Goal: Use online tool/utility: Utilize a website feature to perform a specific function

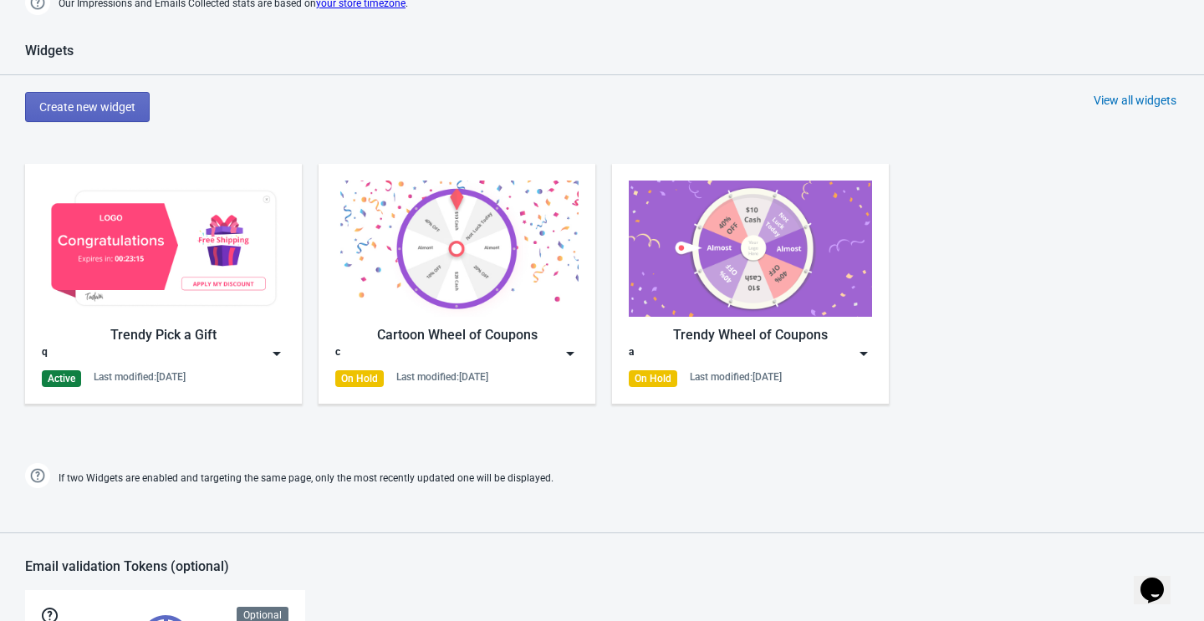
scroll to position [396, 0]
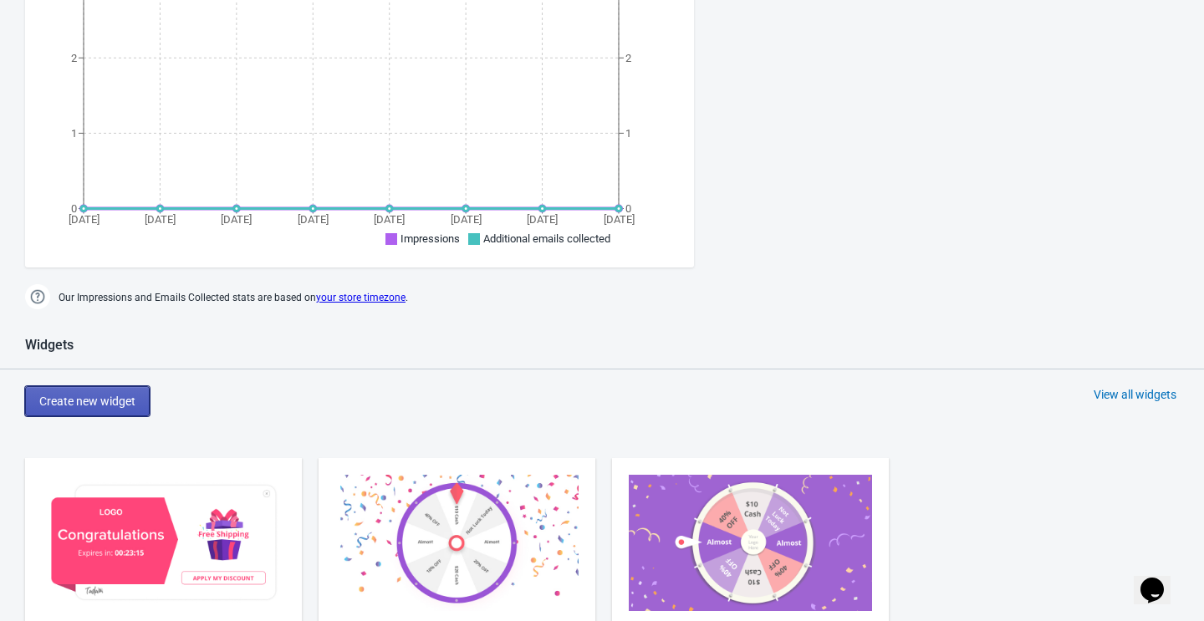
click at [112, 398] on span "Create new widget" at bounding box center [87, 401] width 96 height 13
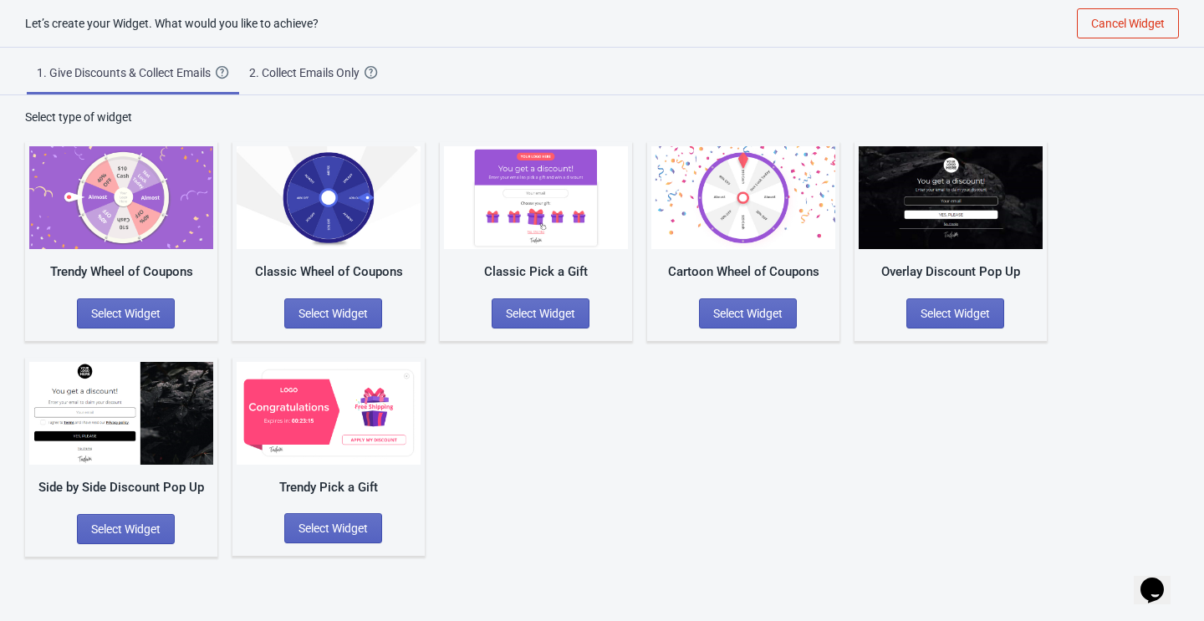
scroll to position [17, 0]
click at [336, 65] on div "2. Collect Emails Only" at bounding box center [306, 72] width 115 height 17
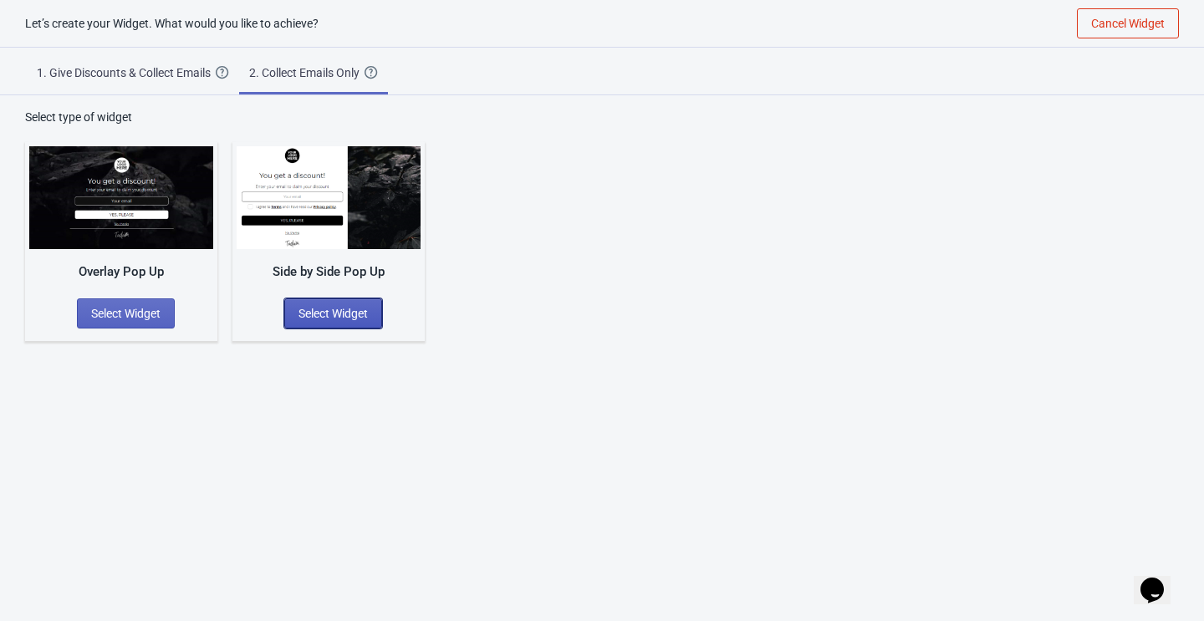
click at [320, 315] on span "Select Widget" at bounding box center [332, 313] width 69 height 13
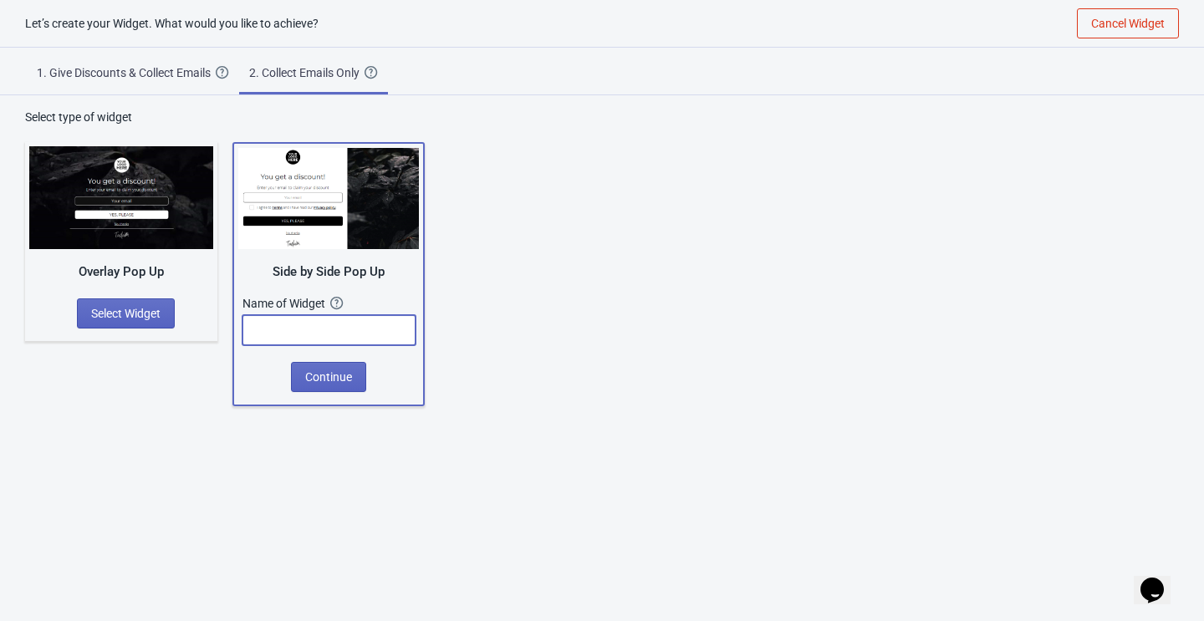
click at [337, 324] on input "text" at bounding box center [328, 330] width 173 height 30
type input "tefdasd"
click at [339, 385] on button "Continue" at bounding box center [328, 377] width 75 height 30
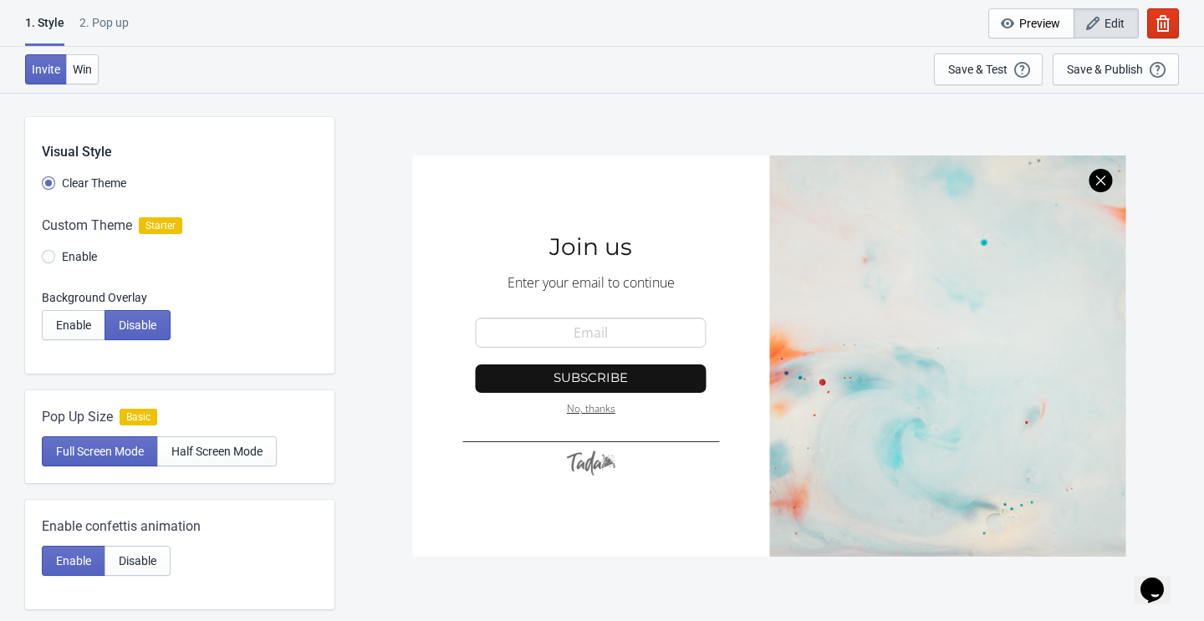
click at [71, 259] on div at bounding box center [179, 244] width 309 height 90
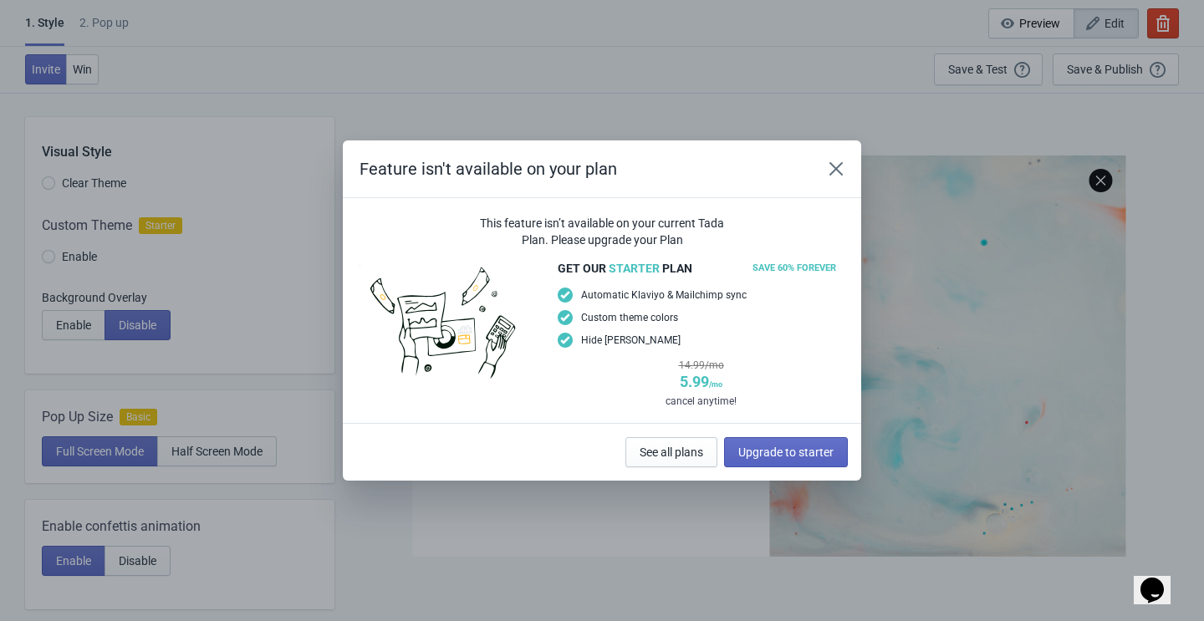
click at [165, 285] on div "Feature isn't available on your plan This feature isn’t available on your curre…" at bounding box center [602, 310] width 1204 height 340
click at [840, 168] on icon "Close" at bounding box center [836, 168] width 17 height 17
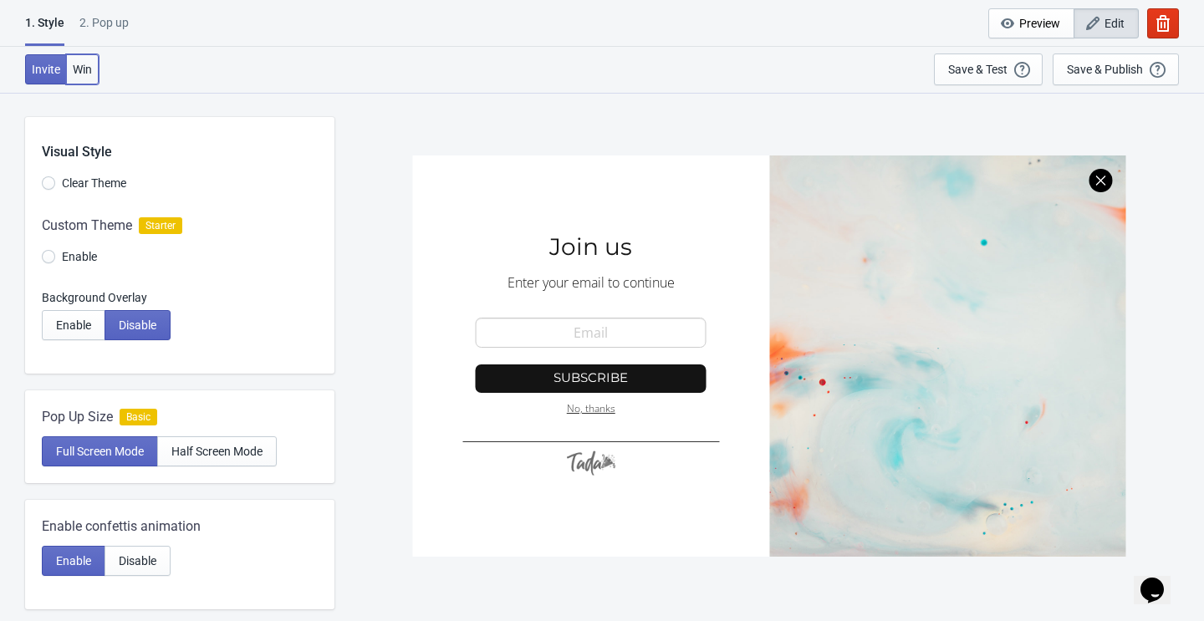
click at [85, 70] on span "Win" at bounding box center [82, 69] width 19 height 13
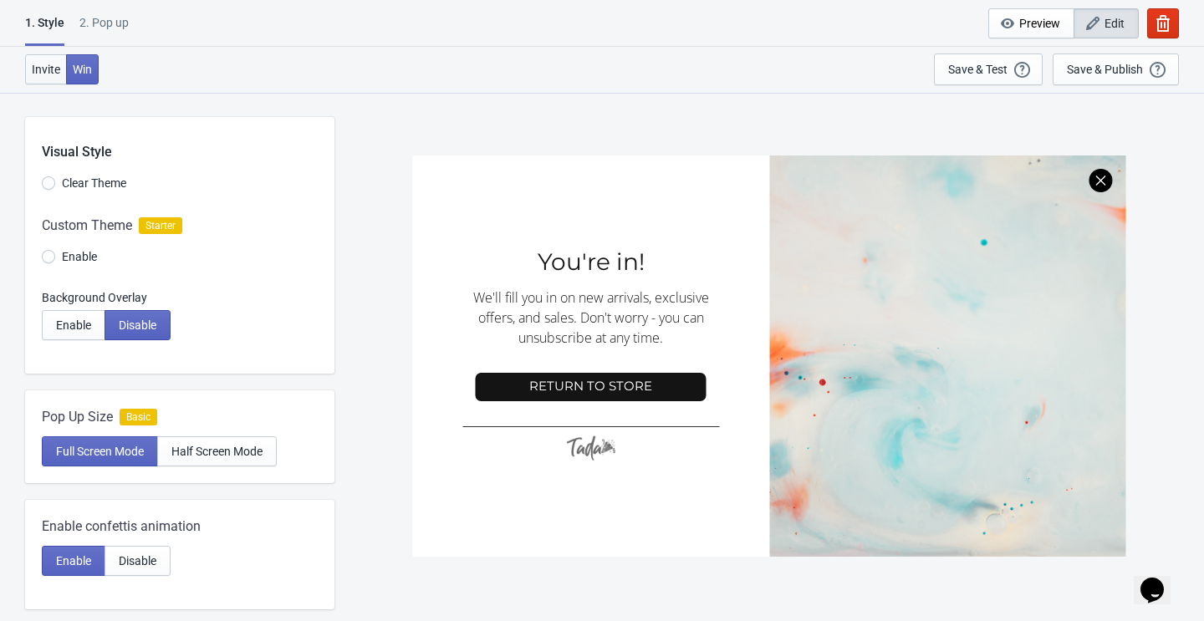
click at [48, 65] on span "Invite" at bounding box center [46, 69] width 28 height 13
radio input "true"
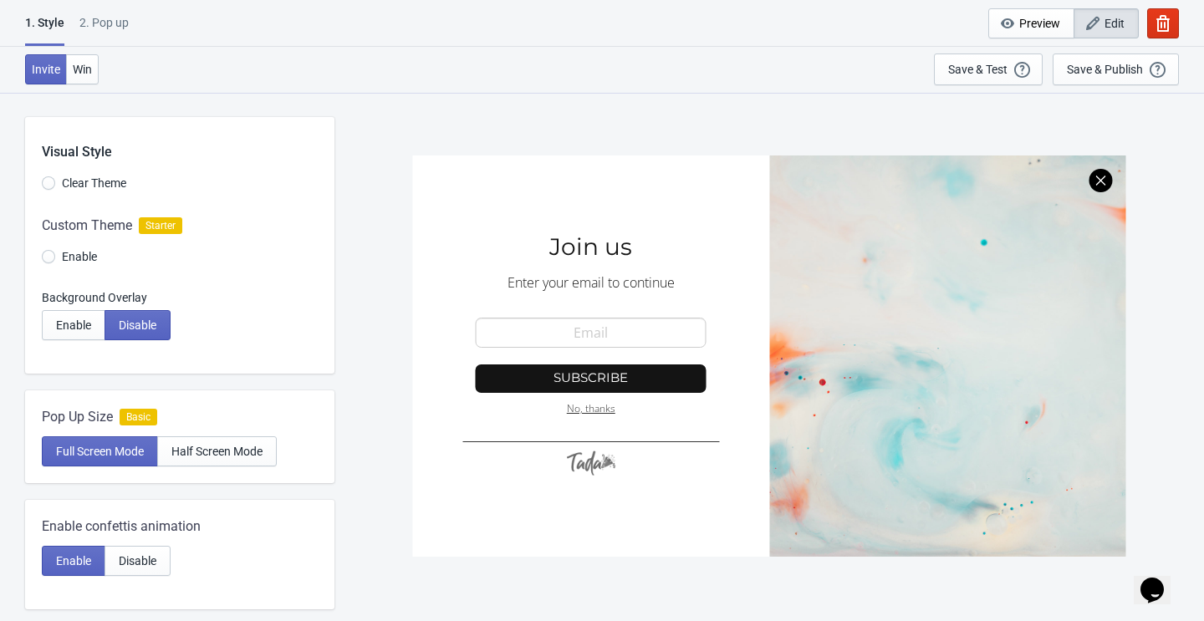
click at [94, 34] on div "2. Pop up" at bounding box center [103, 28] width 49 height 29
select select "once"
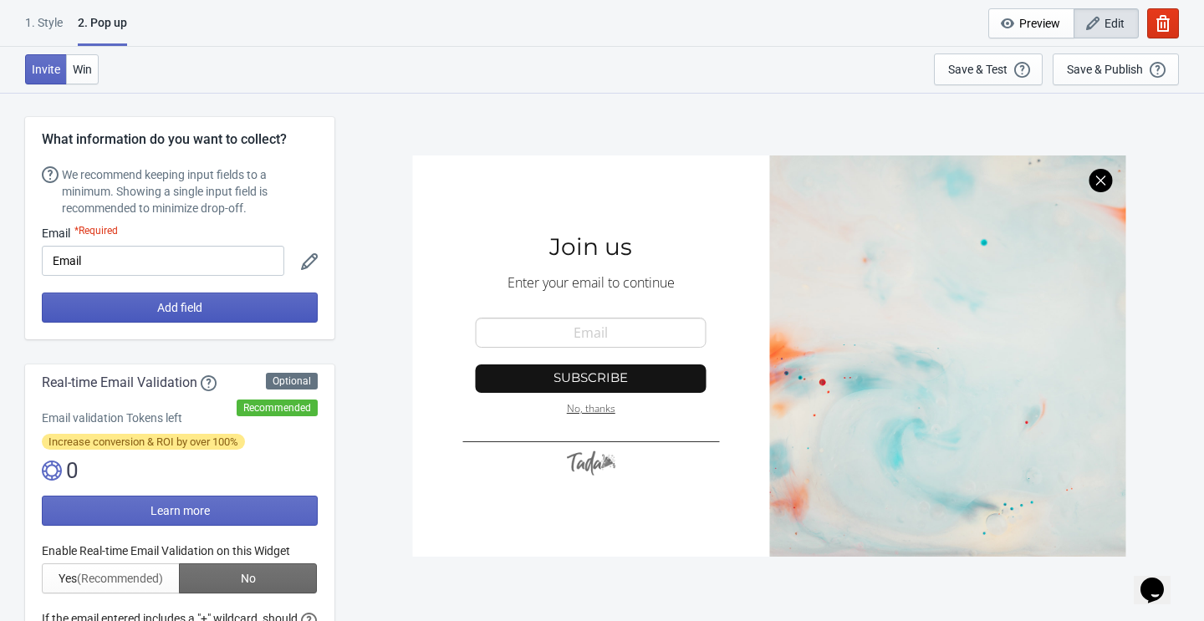
click at [239, 303] on button "Add field" at bounding box center [180, 308] width 276 height 30
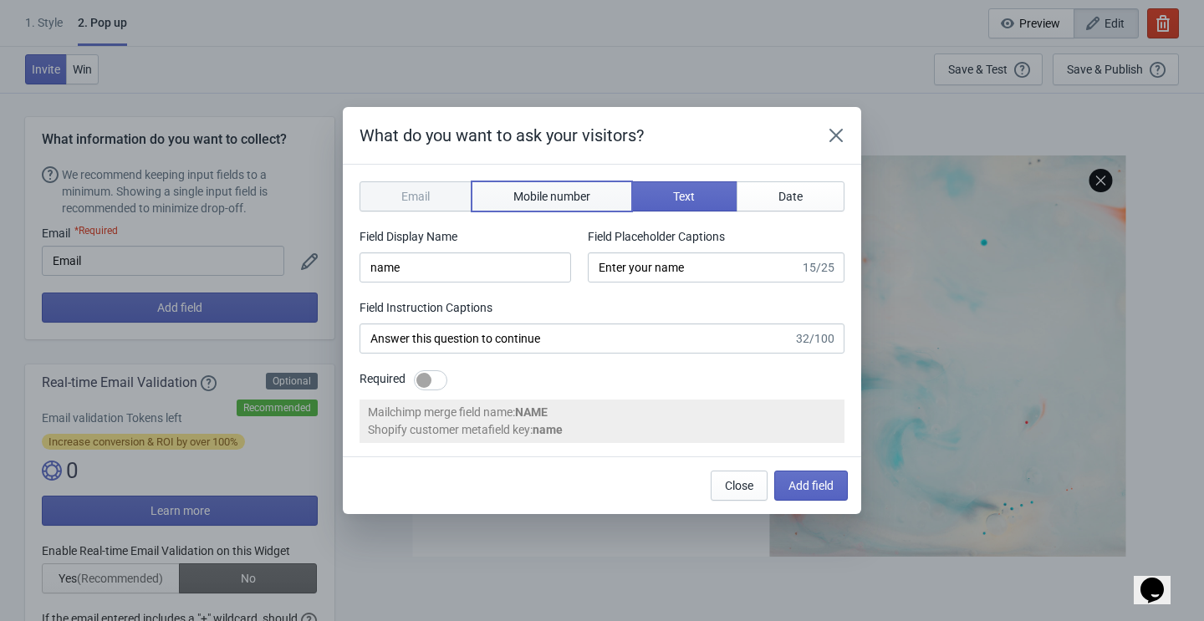
click at [573, 203] on button "Mobile number" at bounding box center [551, 196] width 161 height 30
type input "phone"
type input "Enter your mobile number"
type input "Next, enter your mobile number to continue"
select select "ca"
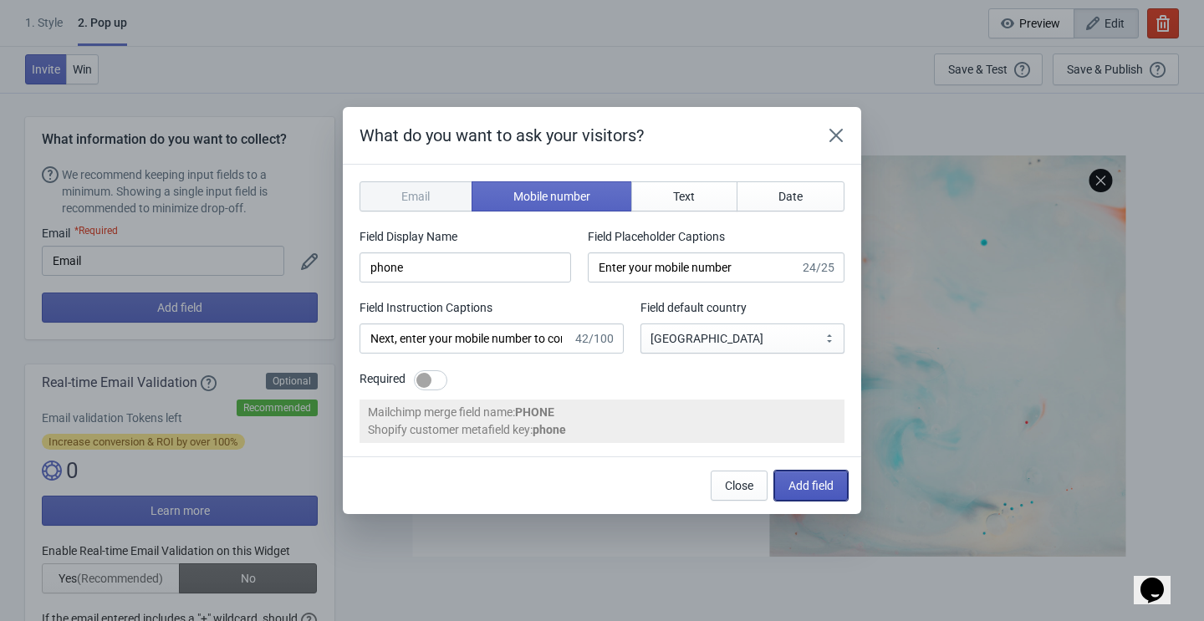
click at [811, 481] on span "Add field" at bounding box center [810, 485] width 45 height 13
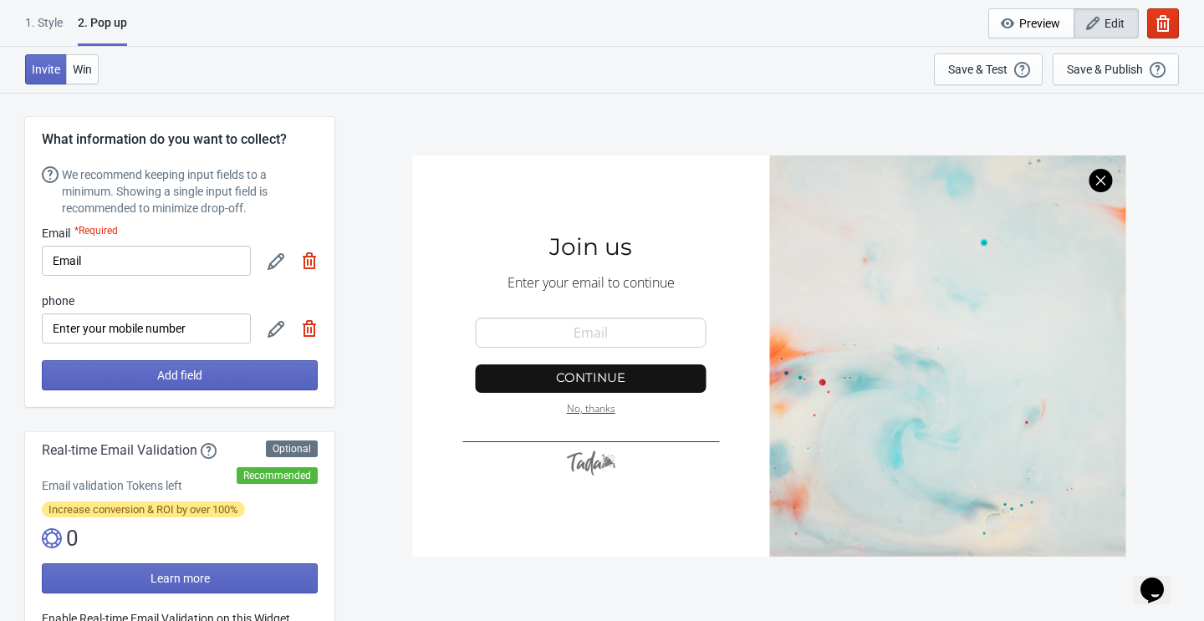
click at [313, 262] on img at bounding box center [309, 260] width 17 height 17
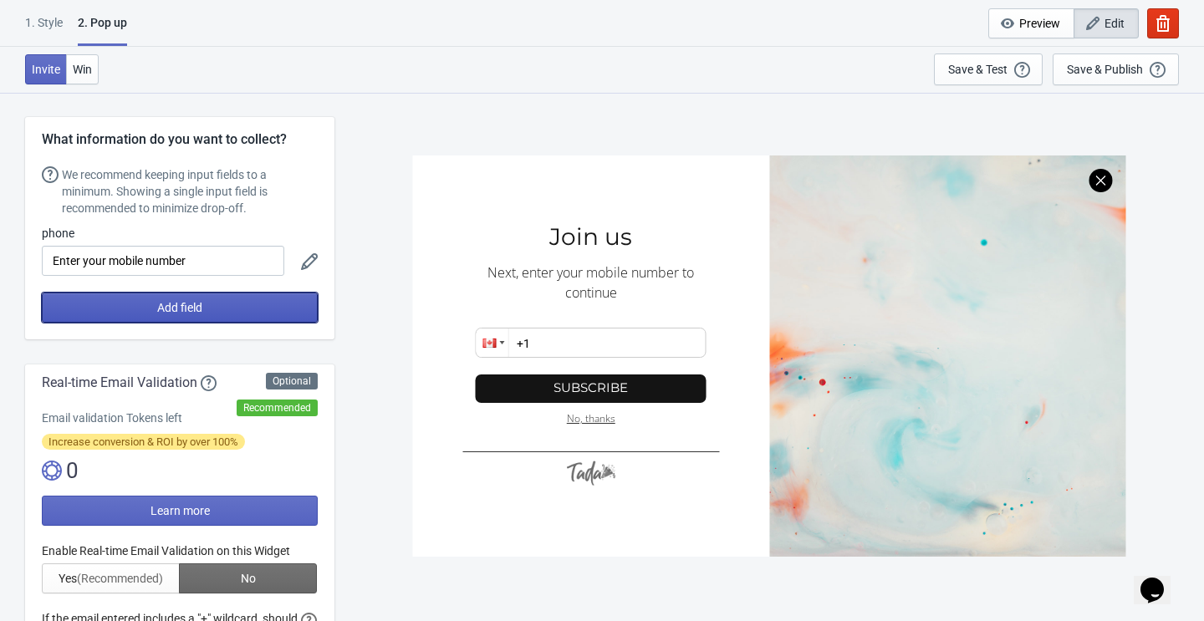
click at [229, 303] on button "Add field" at bounding box center [180, 308] width 276 height 30
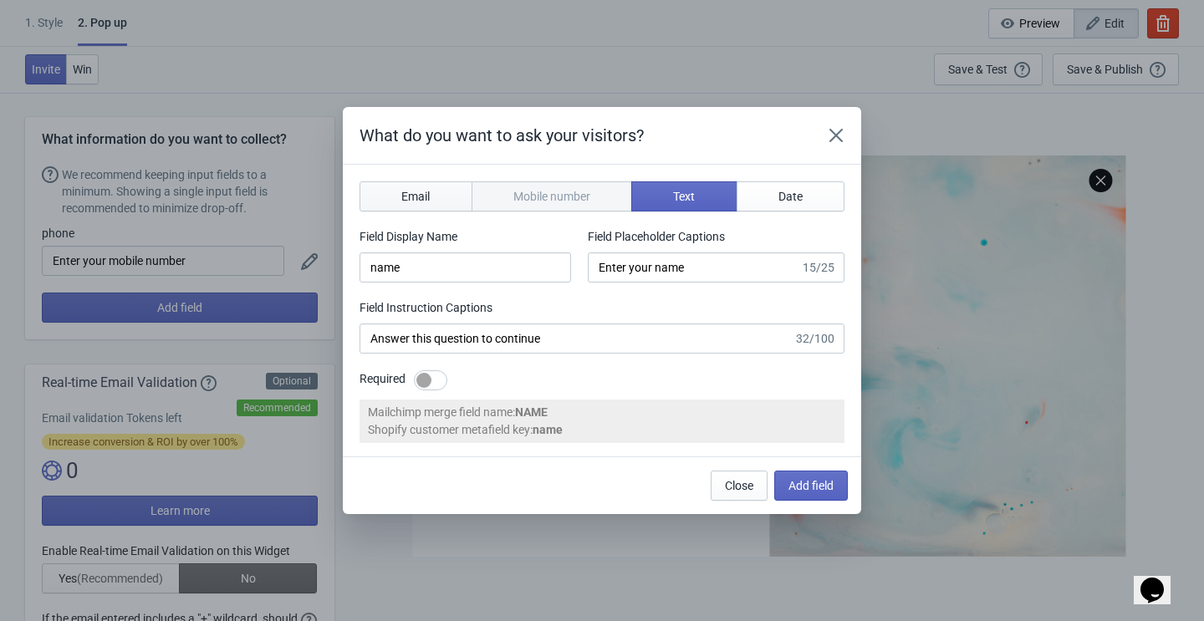
click at [407, 206] on button "Email" at bounding box center [415, 196] width 113 height 30
type input "email"
type input "Enter your email"
type input "Enter your email to continue"
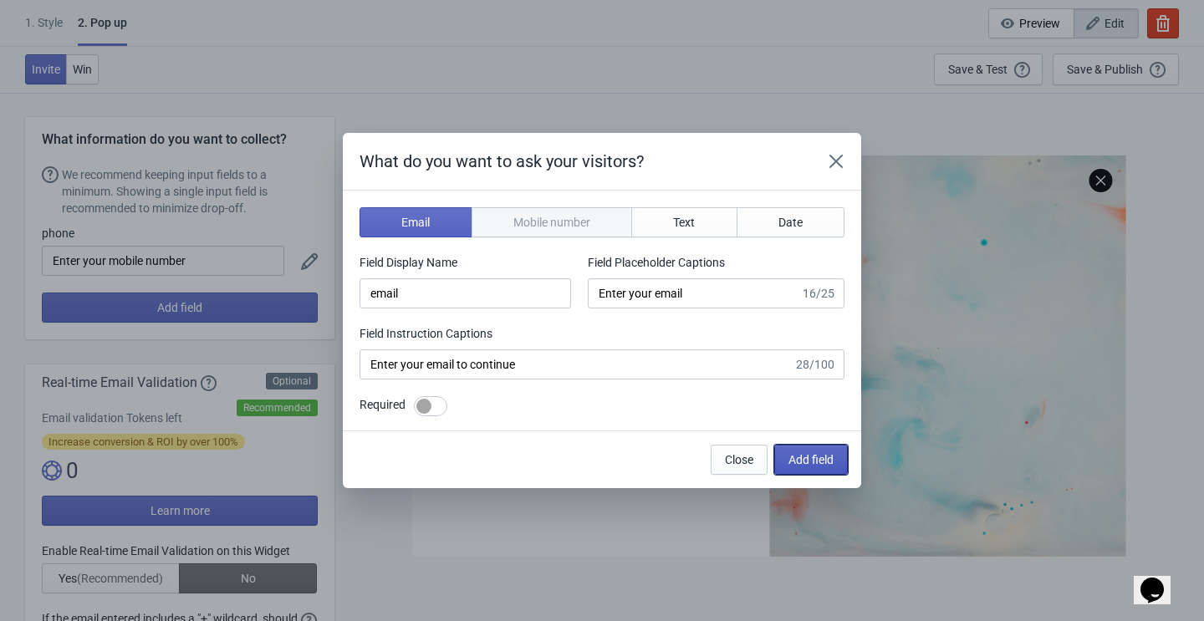
click at [816, 466] on button "Add field" at bounding box center [811, 460] width 74 height 30
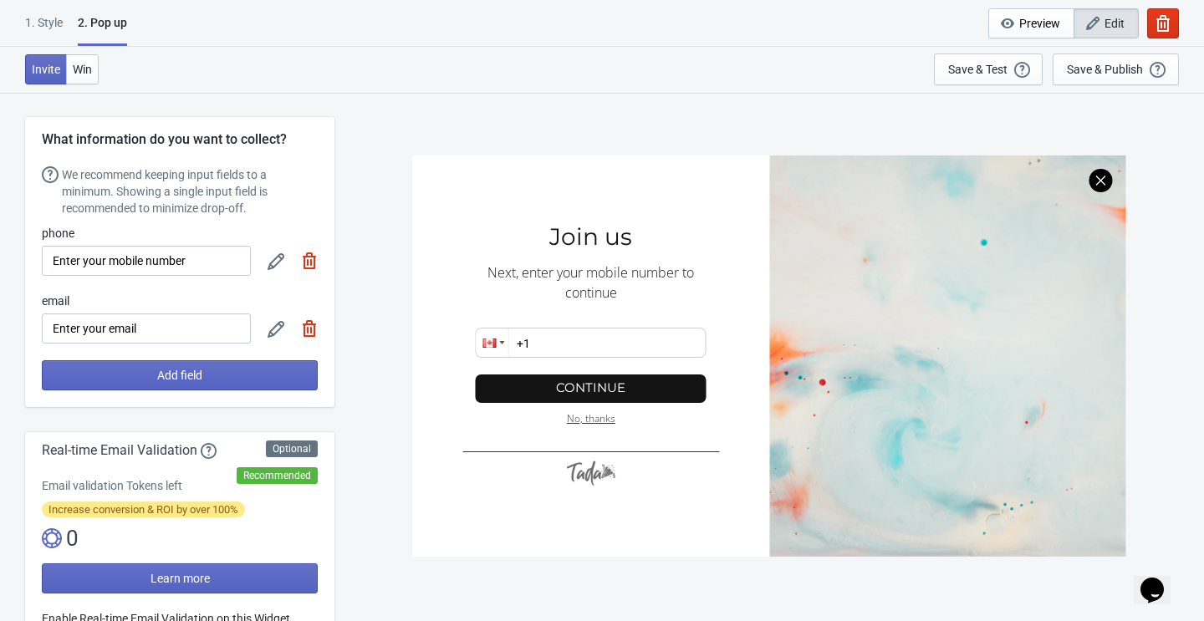
click at [306, 268] on img at bounding box center [309, 260] width 17 height 17
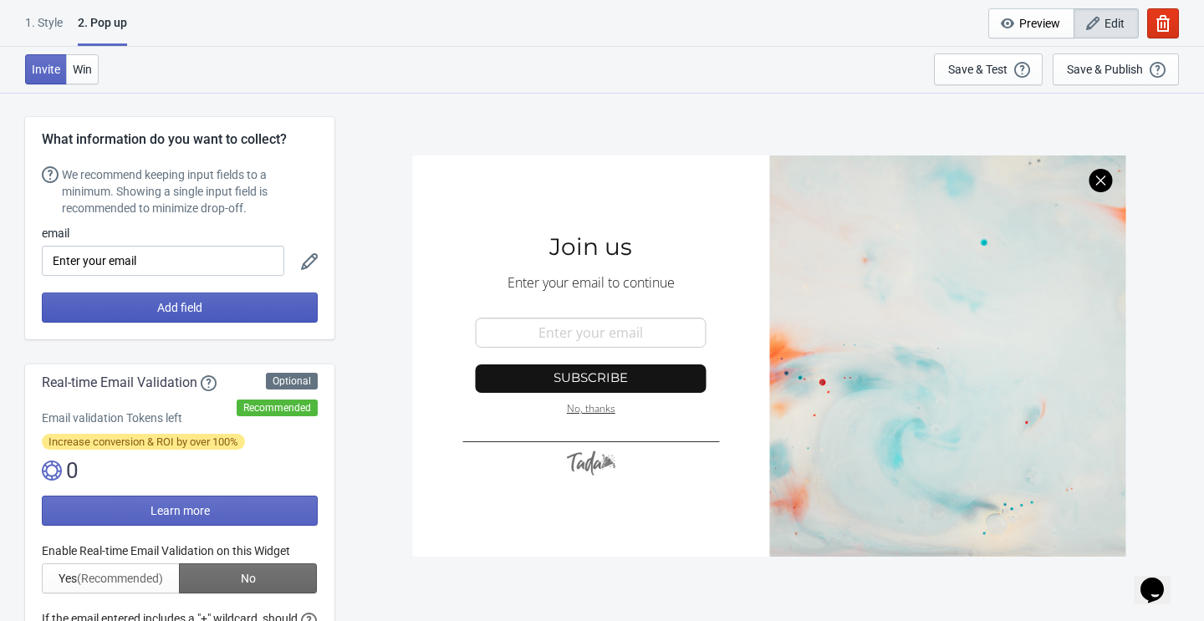
click at [270, 302] on button "Add field" at bounding box center [180, 308] width 276 height 30
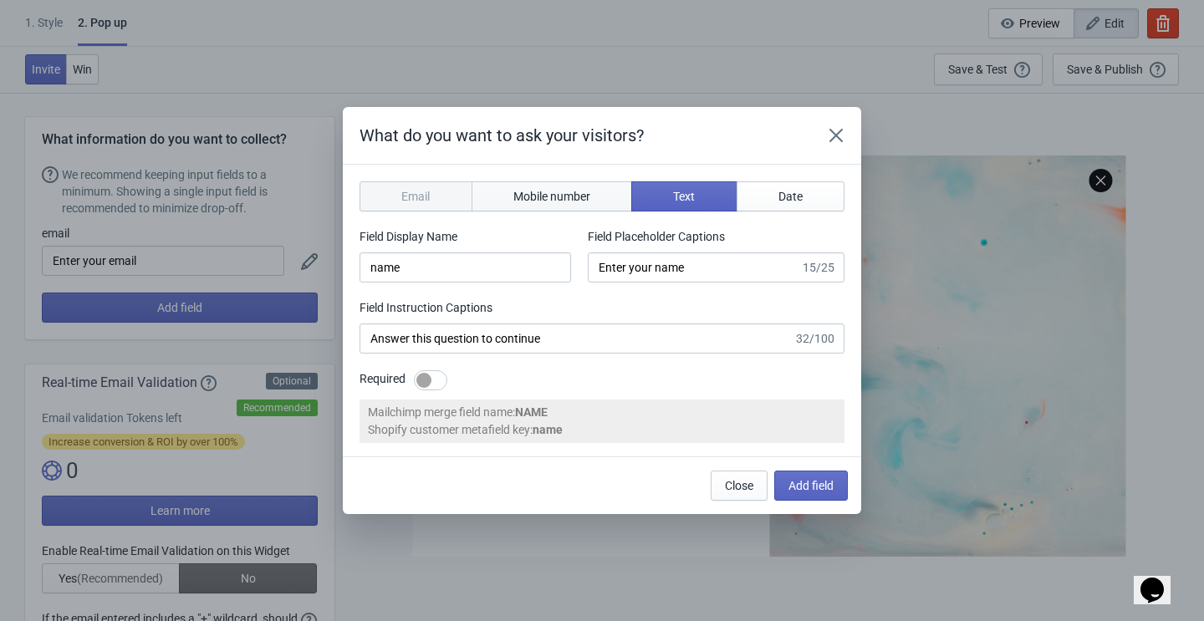
click at [588, 191] on span "Mobile number" at bounding box center [551, 196] width 77 height 13
type input "phone"
type input "Enter your mobile number"
type input "Next, enter your mobile number to continue"
select select "ca"
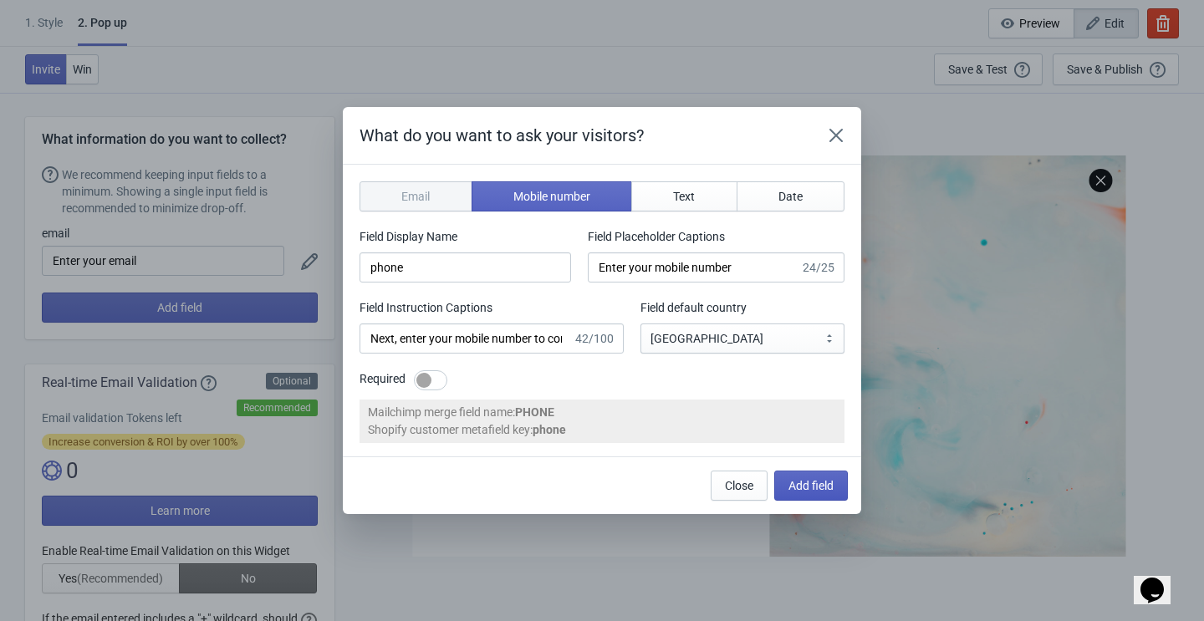
click at [824, 492] on span "Add field" at bounding box center [810, 485] width 45 height 13
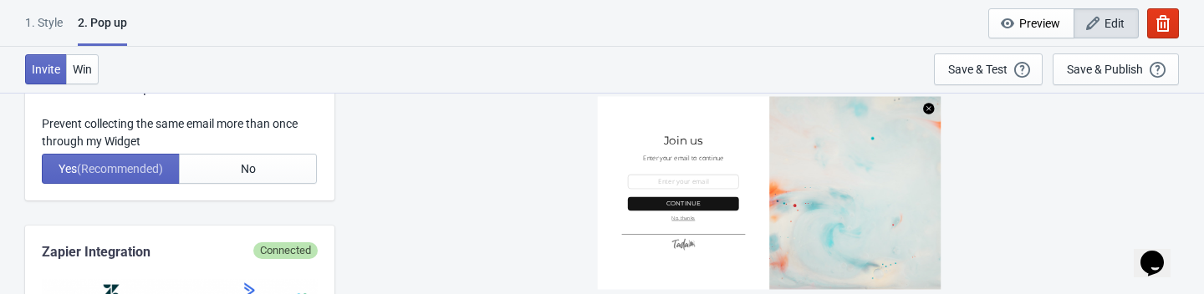
scroll to position [925, 0]
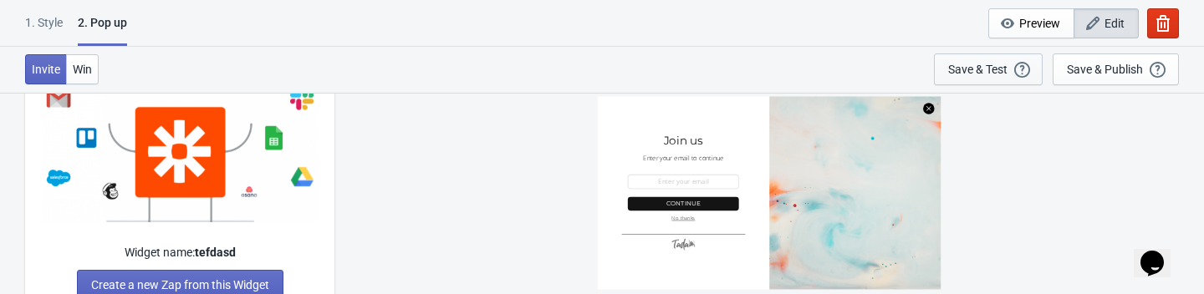
click at [978, 65] on div "Save & Test" at bounding box center [977, 69] width 59 height 13
